Goal: Information Seeking & Learning: Learn about a topic

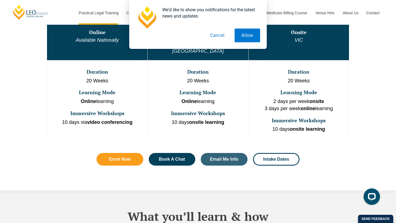
click at [224, 35] on button "Cancel" at bounding box center [217, 36] width 28 height 14
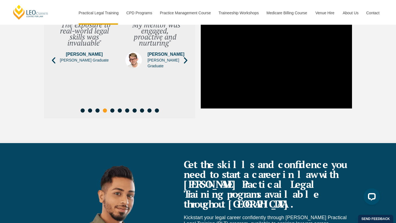
scroll to position [2000, 0]
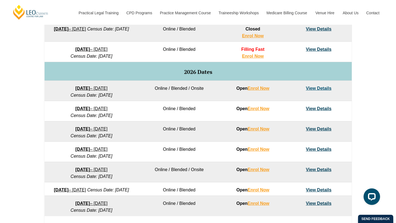
scroll to position [285, 0]
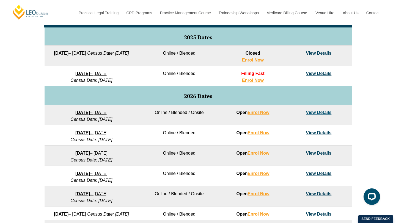
click at [318, 54] on link "View Details" at bounding box center [319, 53] width 26 height 5
